Goal: Task Accomplishment & Management: Manage account settings

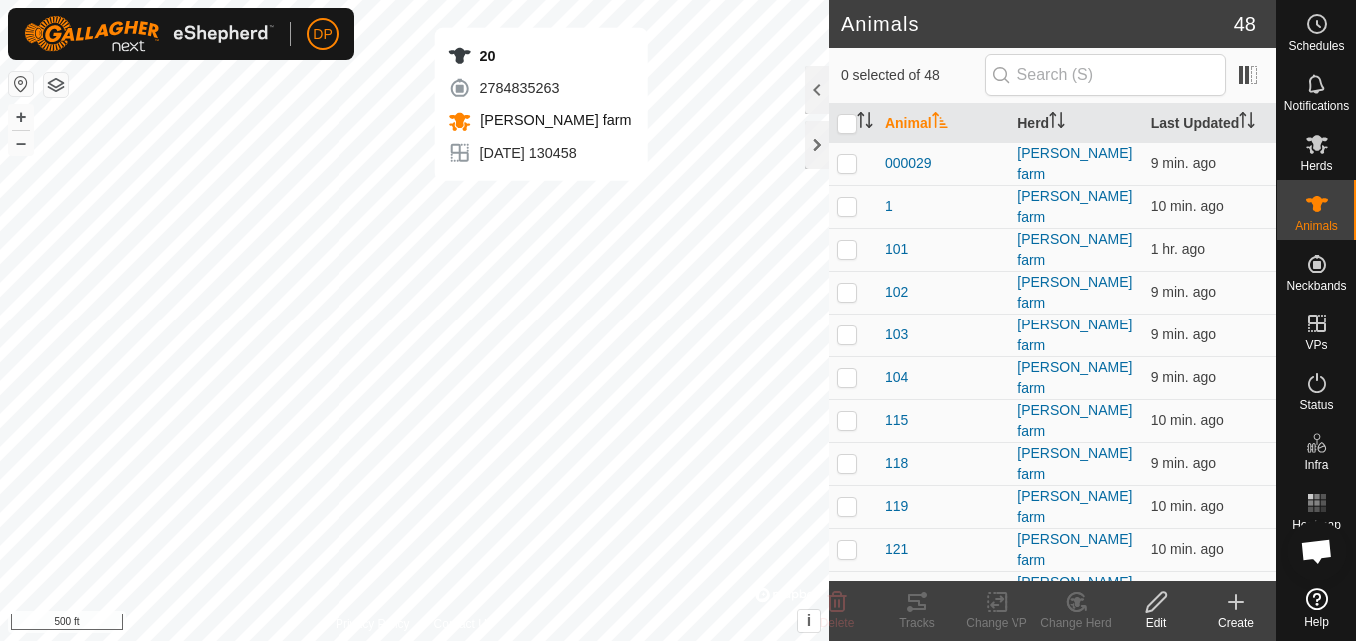
scroll to position [2078, 0]
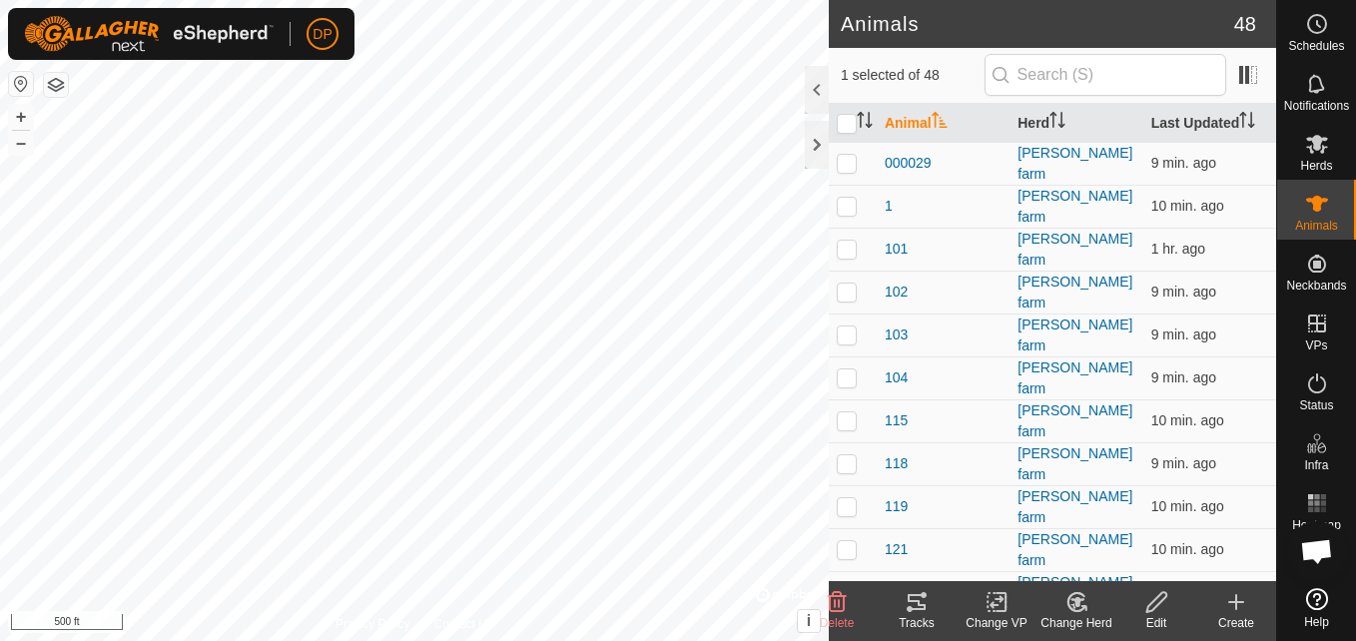
click at [909, 612] on icon at bounding box center [917, 602] width 24 height 24
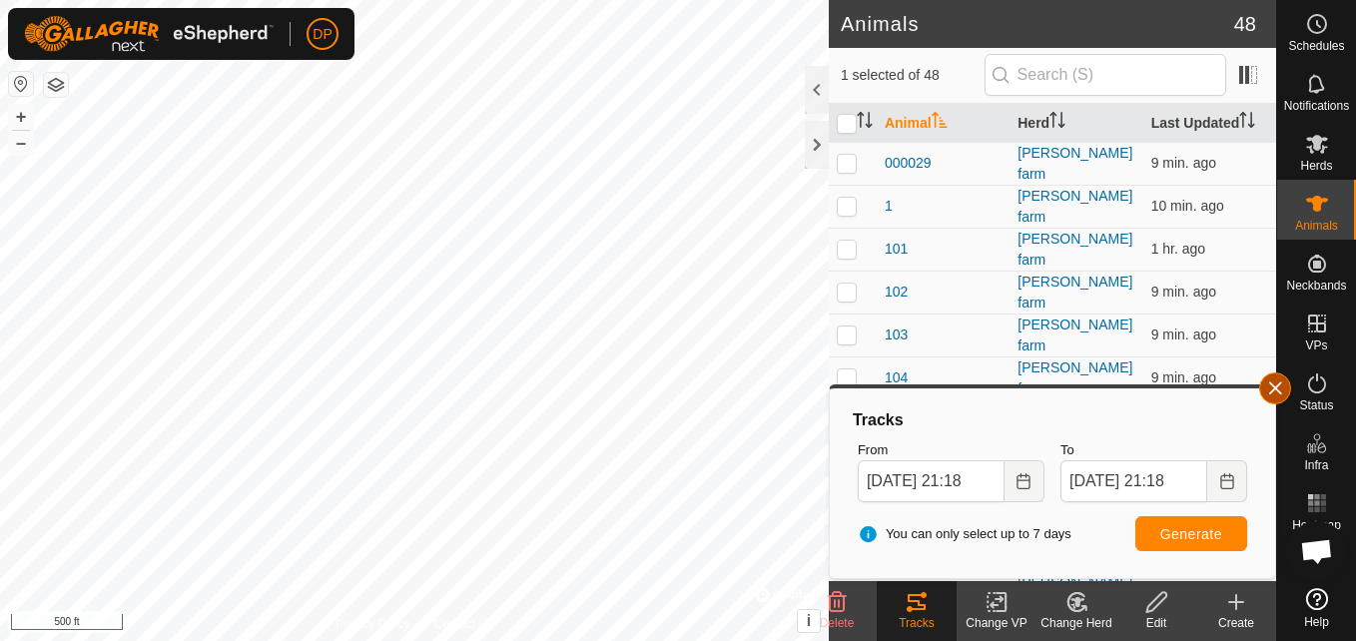
click at [1275, 385] on button "button" at bounding box center [1275, 388] width 32 height 32
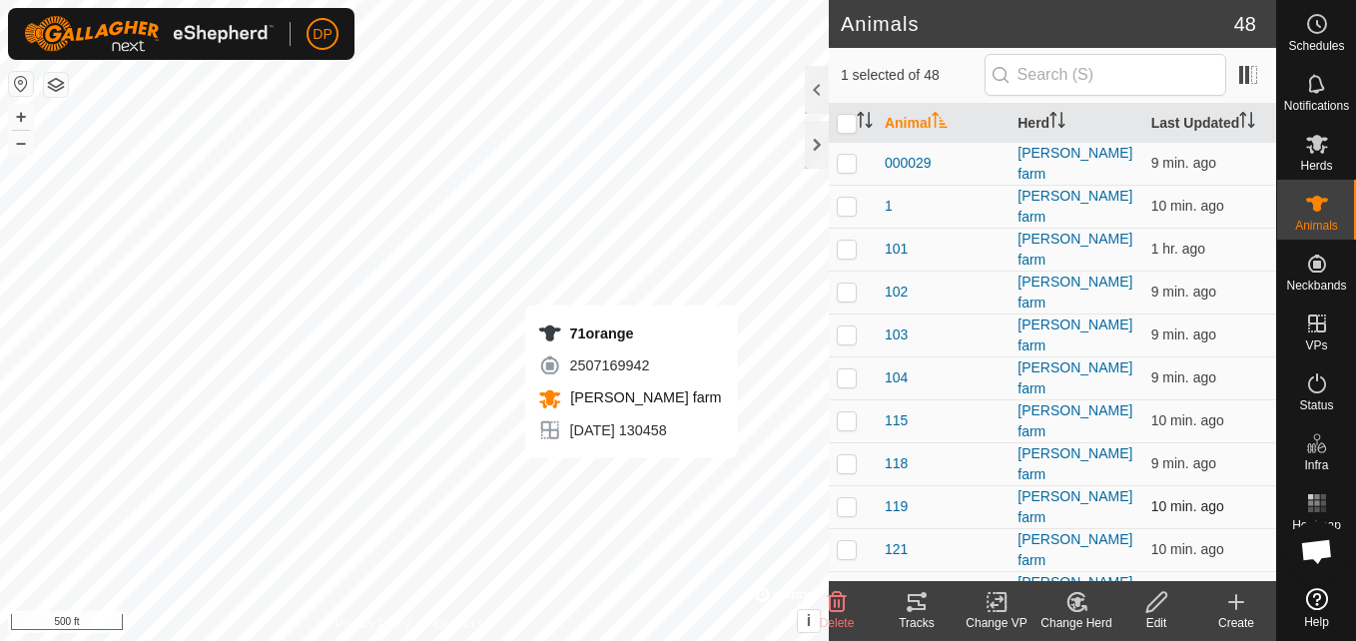
checkbox input "false"
click at [910, 602] on icon at bounding box center [917, 602] width 18 height 16
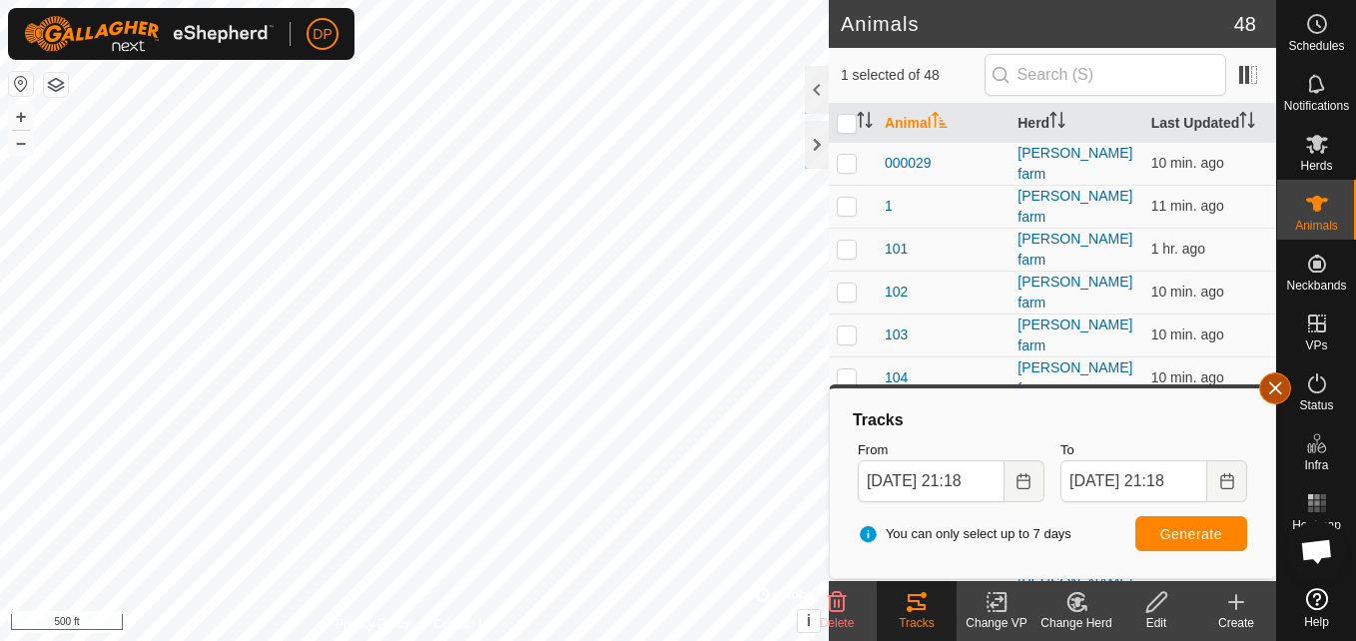
click at [1272, 387] on button "button" at bounding box center [1275, 388] width 32 height 32
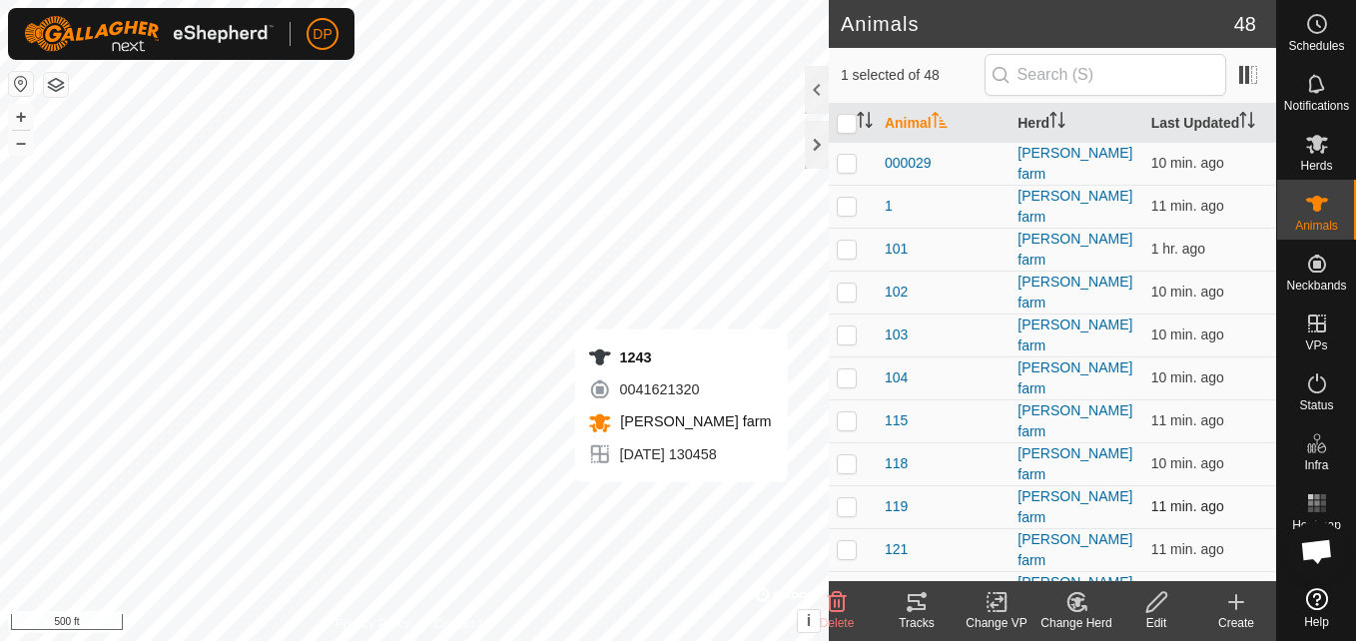
checkbox input "false"
